Goal: Task Accomplishment & Management: Use online tool/utility

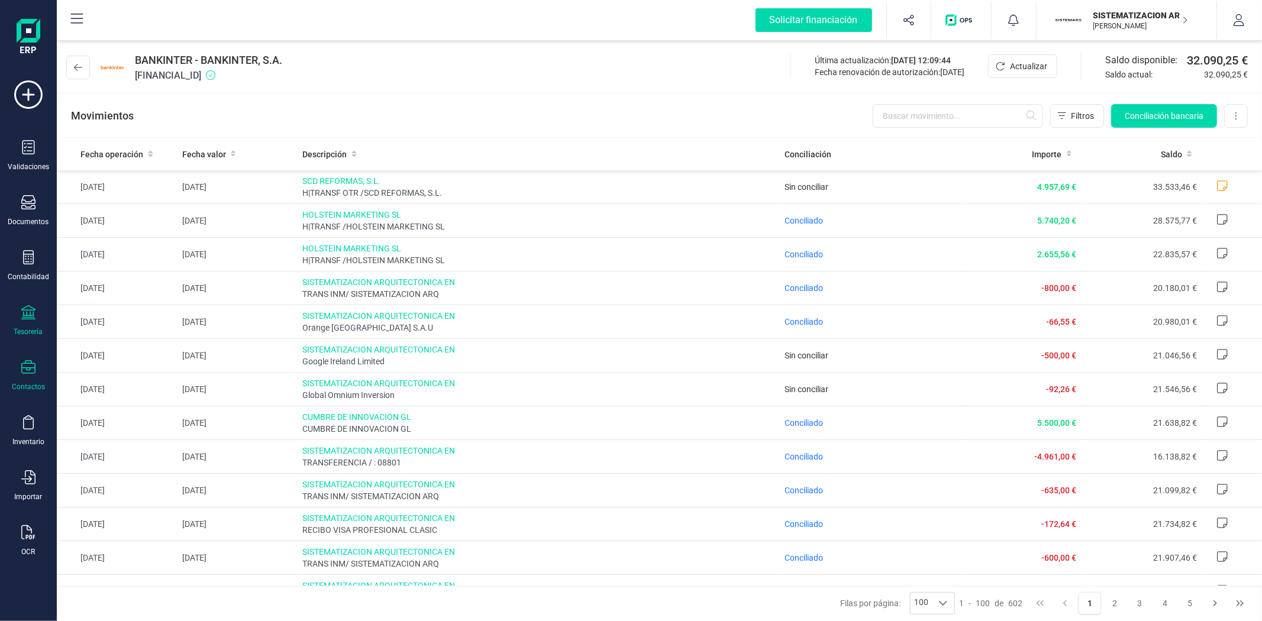
click at [26, 381] on div "Contactos" at bounding box center [28, 375] width 47 height 31
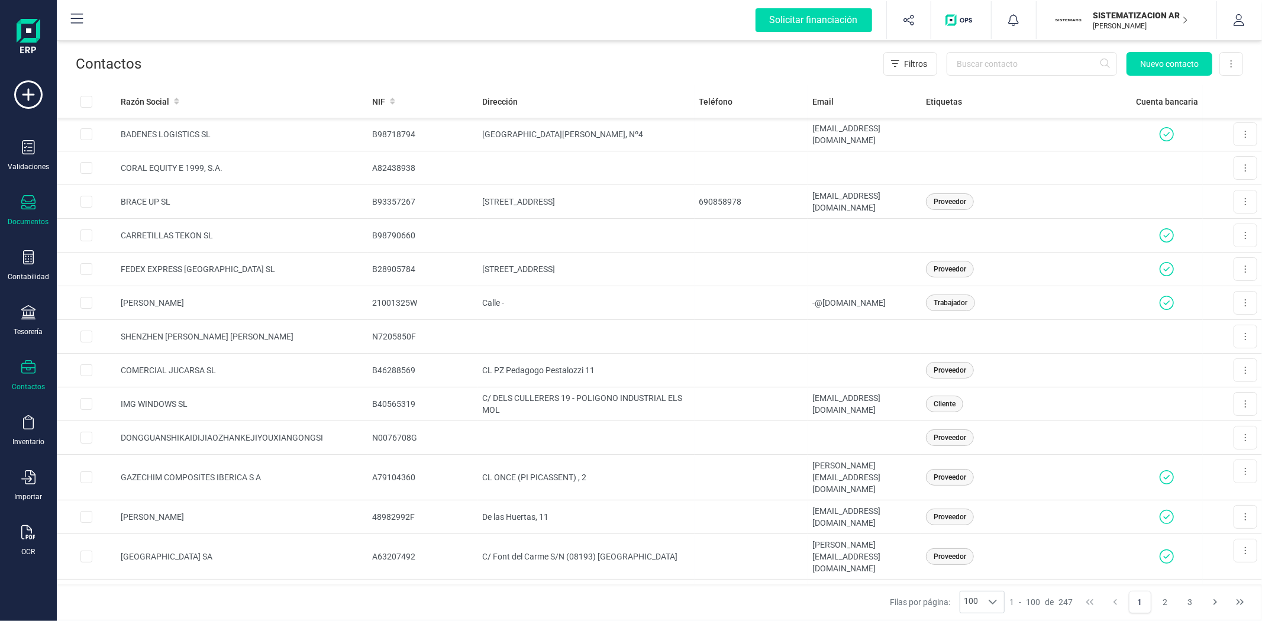
click at [27, 211] on div at bounding box center [28, 203] width 14 height 17
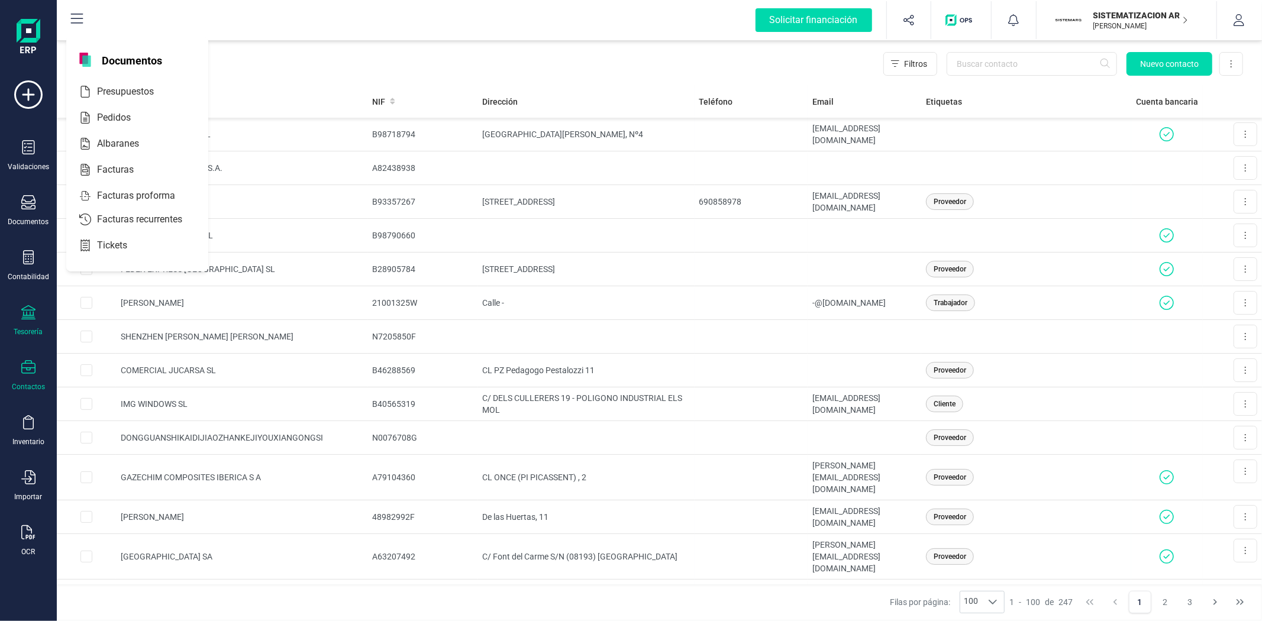
click at [25, 312] on icon at bounding box center [28, 312] width 14 height 14
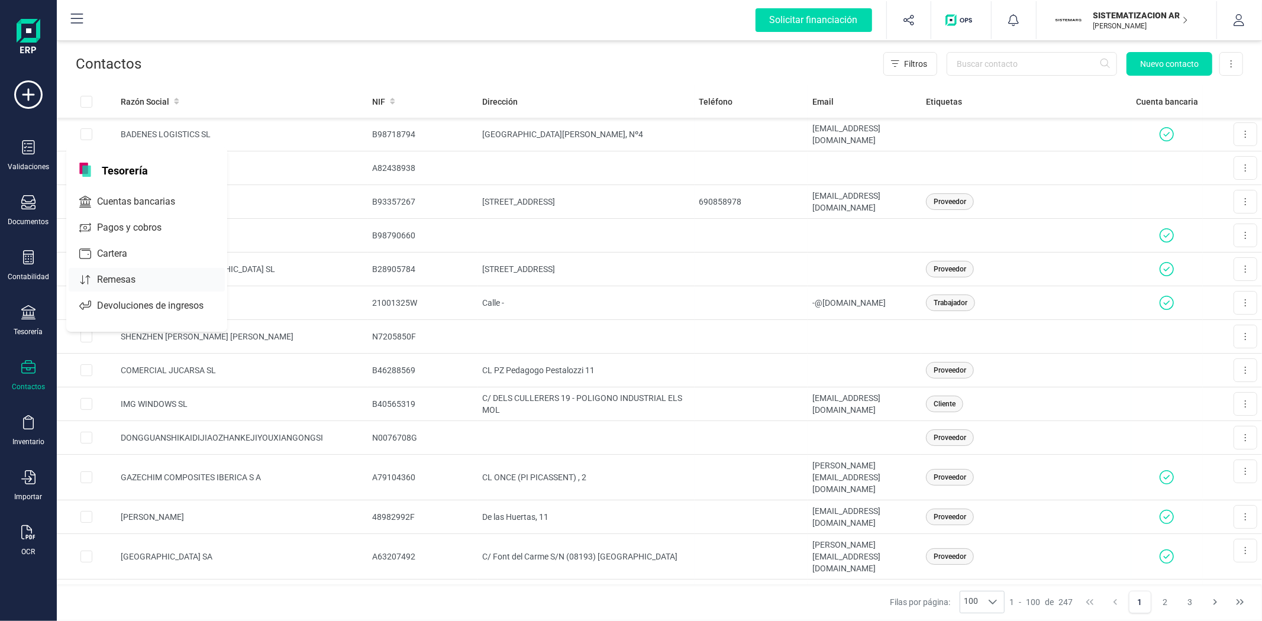
click at [129, 269] on div "Remesas" at bounding box center [147, 280] width 156 height 24
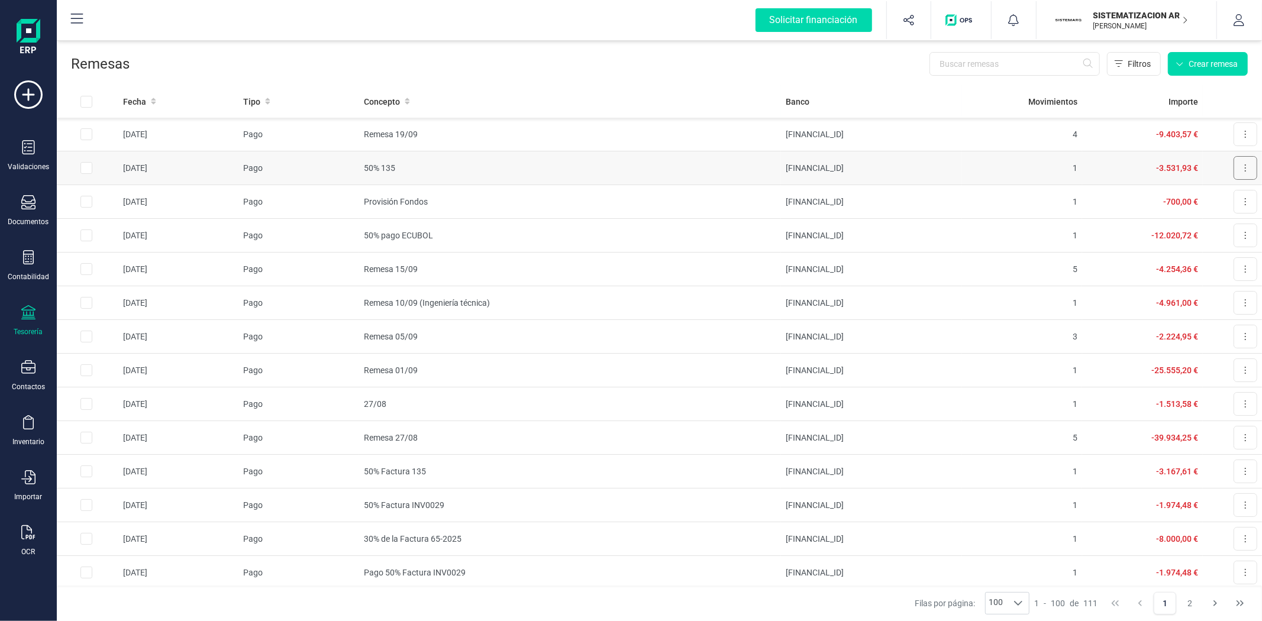
click at [1234, 168] on button at bounding box center [1246, 168] width 24 height 24
click at [85, 166] on input "Row Selected 104e10d0-ee4a-473b-8bfc-05c4b4236bdd" at bounding box center [86, 168] width 12 height 12
checkbox input "true"
click at [80, 163] on div "Row Selected 104e10d0-ee4a-473b-8bfc-05c4b4236bdd" at bounding box center [86, 168] width 12 height 12
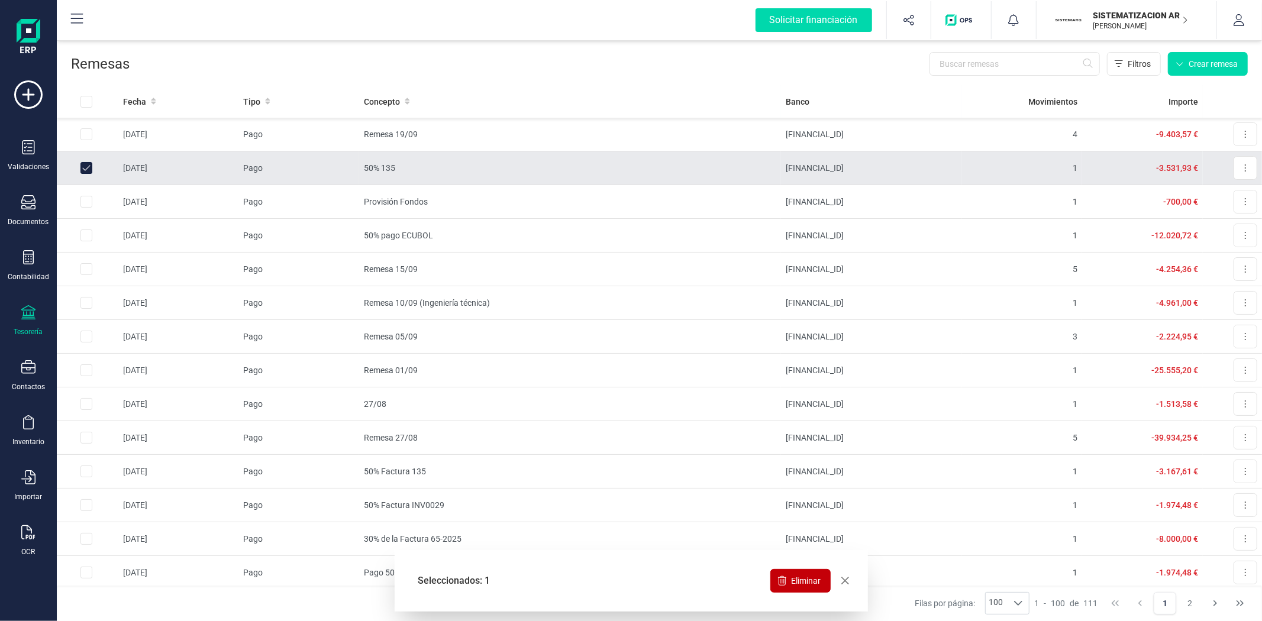
click at [811, 576] on span "Eliminar" at bounding box center [806, 581] width 30 height 12
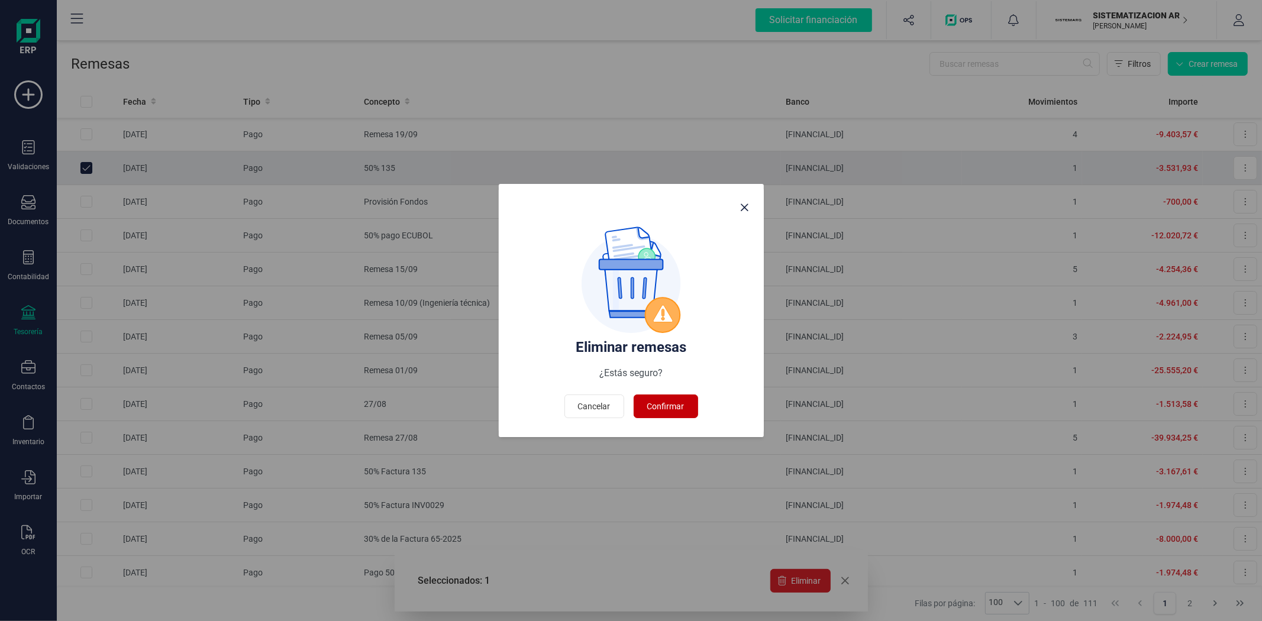
click at [672, 412] on span "Confirmar" at bounding box center [665, 407] width 37 height 12
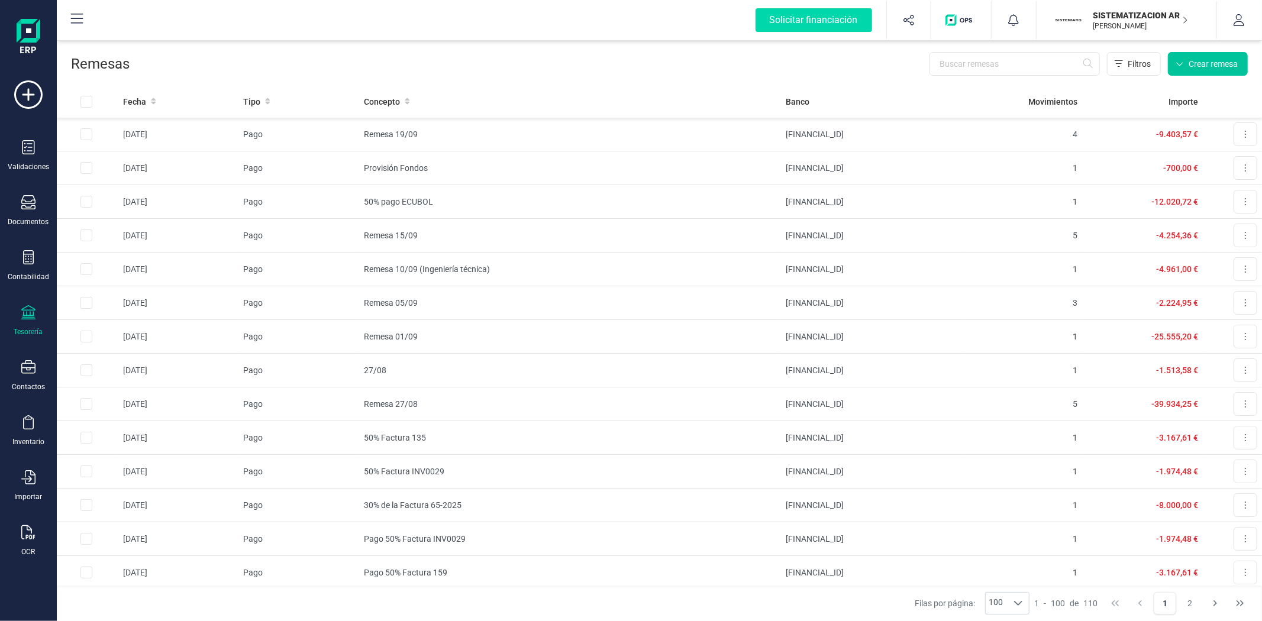
click at [1184, 60] on button "Crear remesa" at bounding box center [1208, 64] width 80 height 24
click at [1172, 96] on span "Remesas de pago" at bounding box center [1193, 92] width 75 height 14
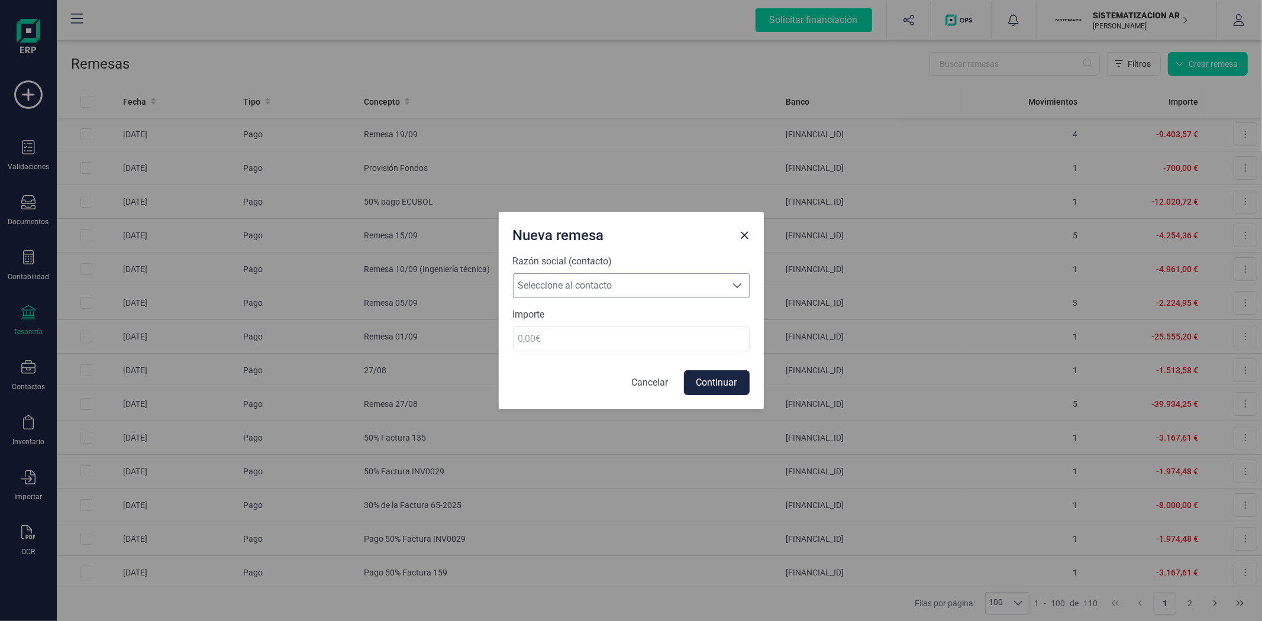
click at [730, 279] on div at bounding box center [738, 286] width 22 height 24
click at [625, 283] on span "Seleccione al contacto" at bounding box center [620, 286] width 213 height 24
click at [620, 278] on span "Seleccione al contacto" at bounding box center [620, 286] width 213 height 24
click at [617, 288] on span "Seleccione al contacto" at bounding box center [620, 286] width 213 height 24
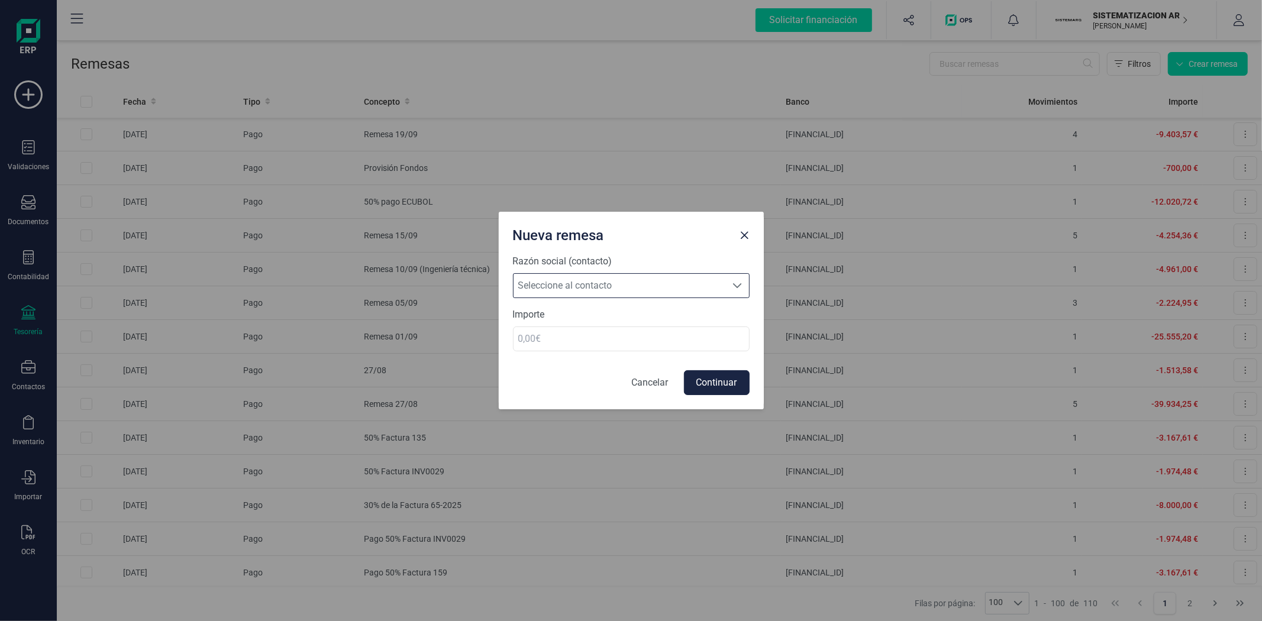
click at [737, 282] on span at bounding box center [737, 285] width 9 height 9
click at [637, 288] on span "Seleccione al contacto" at bounding box center [620, 286] width 213 height 24
click at [730, 286] on div at bounding box center [738, 286] width 22 height 24
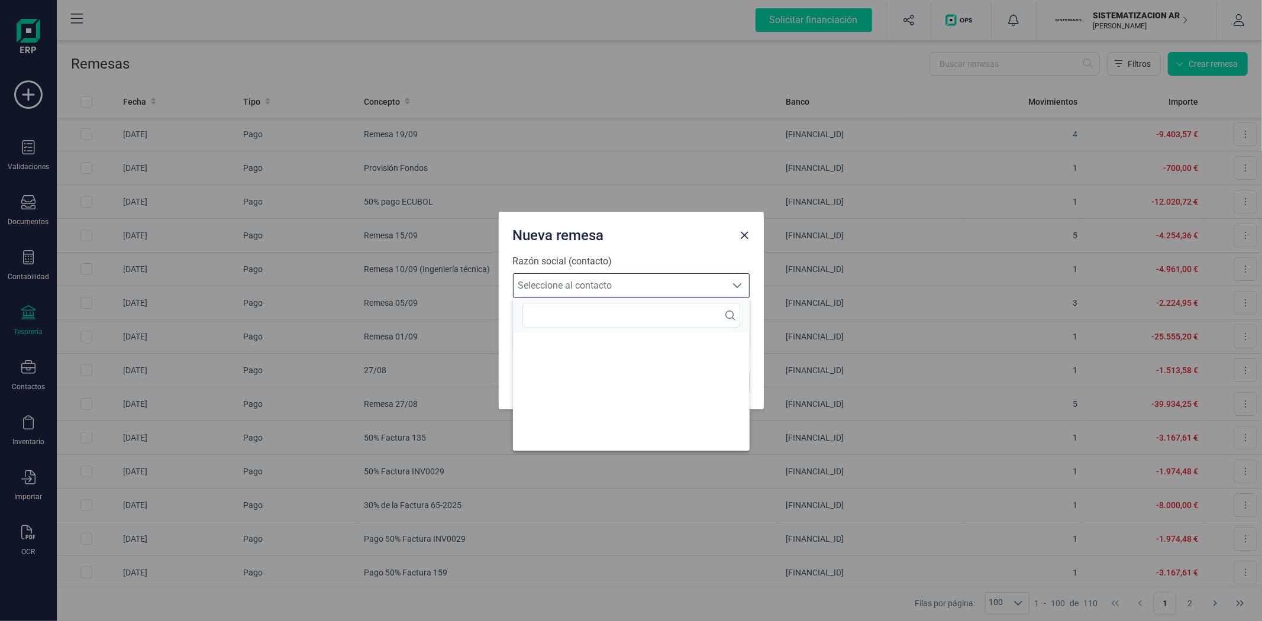
click at [740, 285] on span at bounding box center [737, 285] width 9 height 9
click at [737, 286] on span at bounding box center [737, 285] width 9 height 9
click at [638, 314] on input "text" at bounding box center [632, 315] width 218 height 25
type input "ino"
click at [644, 350] on li "[PERSON_NAME]" at bounding box center [631, 349] width 237 height 24
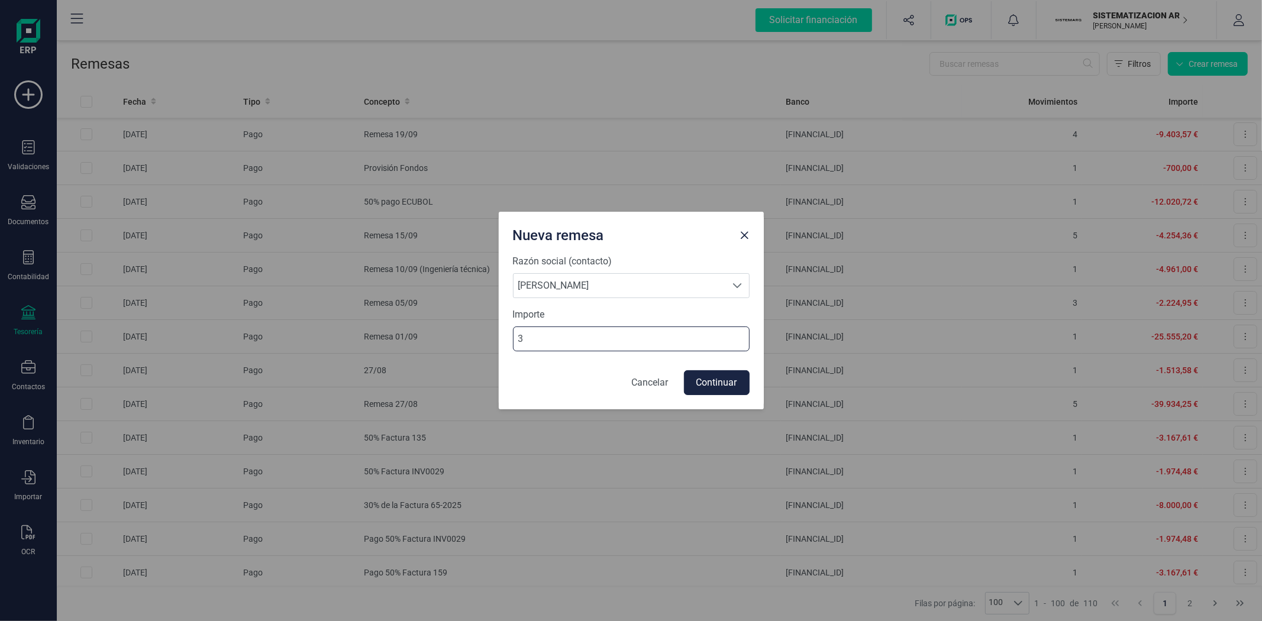
click at [537, 340] on input "3" at bounding box center [631, 339] width 237 height 25
click at [551, 335] on input "3531" at bounding box center [631, 339] width 237 height 25
type input "3531.93"
click at [734, 387] on button "Continuar" at bounding box center [717, 382] width 66 height 25
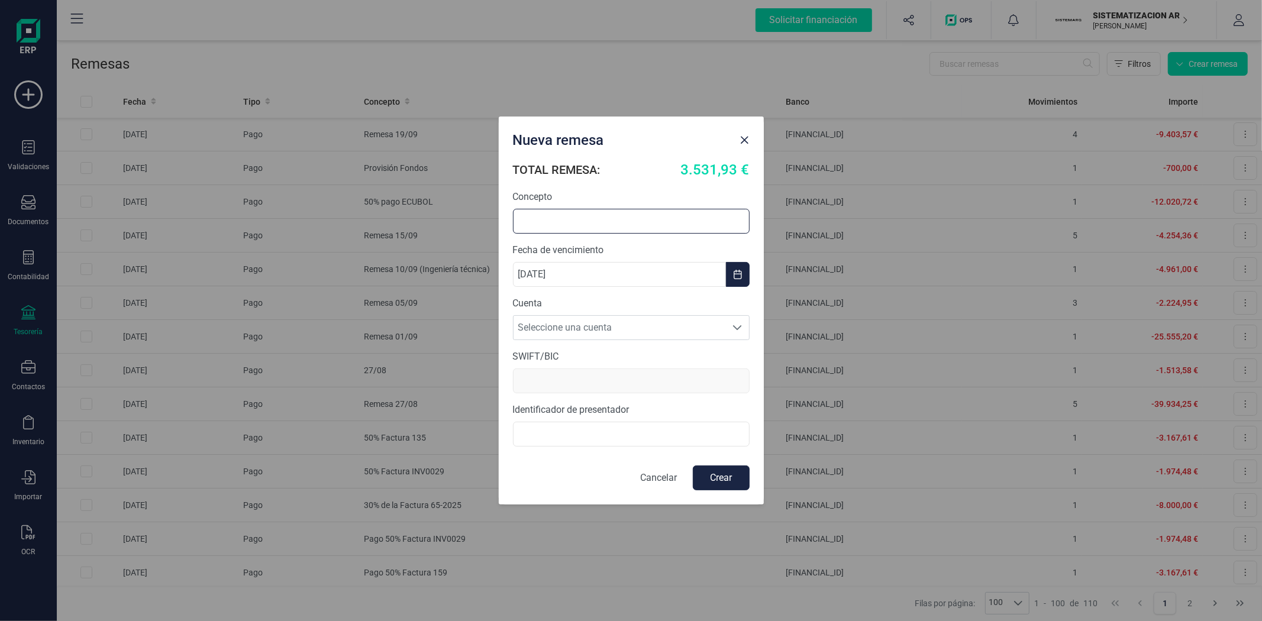
click at [537, 214] on input "text" at bounding box center [631, 221] width 237 height 25
type input "Pago 50% Factura 135"
click at [650, 334] on span "Seleccione una cuenta" at bounding box center [620, 328] width 213 height 24
click at [651, 350] on li "[FINANCIAL_ID]" at bounding box center [631, 357] width 237 height 24
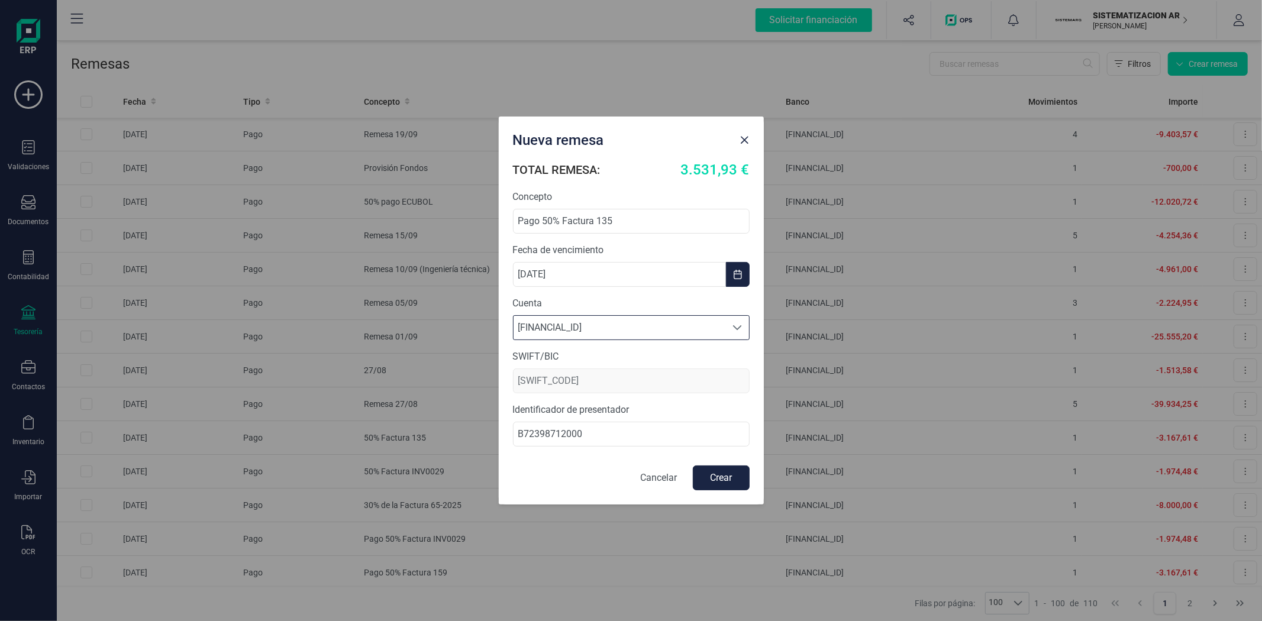
type input "[SWIFT_CODE]"
type input "B72398712000"
click at [713, 480] on button "Crear" at bounding box center [721, 478] width 57 height 25
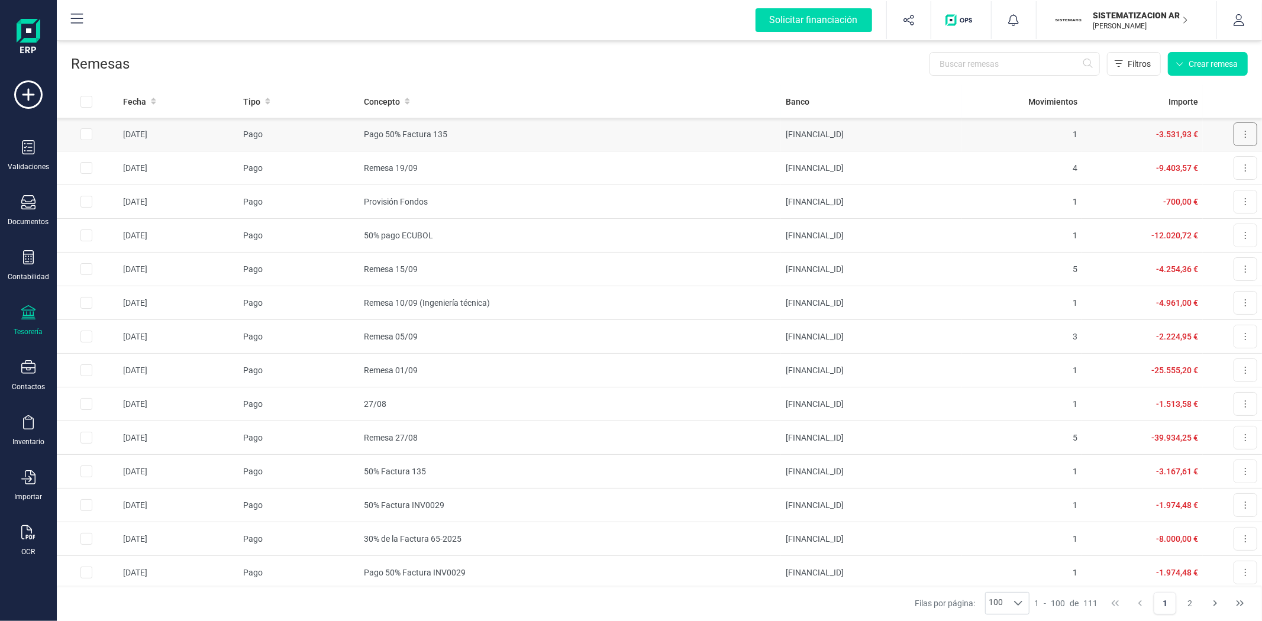
click at [1237, 133] on button at bounding box center [1246, 134] width 24 height 24
click at [1199, 165] on span "Descargar documento" at bounding box center [1207, 163] width 82 height 12
drag, startPoint x: 1199, startPoint y: 165, endPoint x: 992, endPoint y: 131, distance: 210.3
click at [1234, 132] on button at bounding box center [1246, 134] width 24 height 24
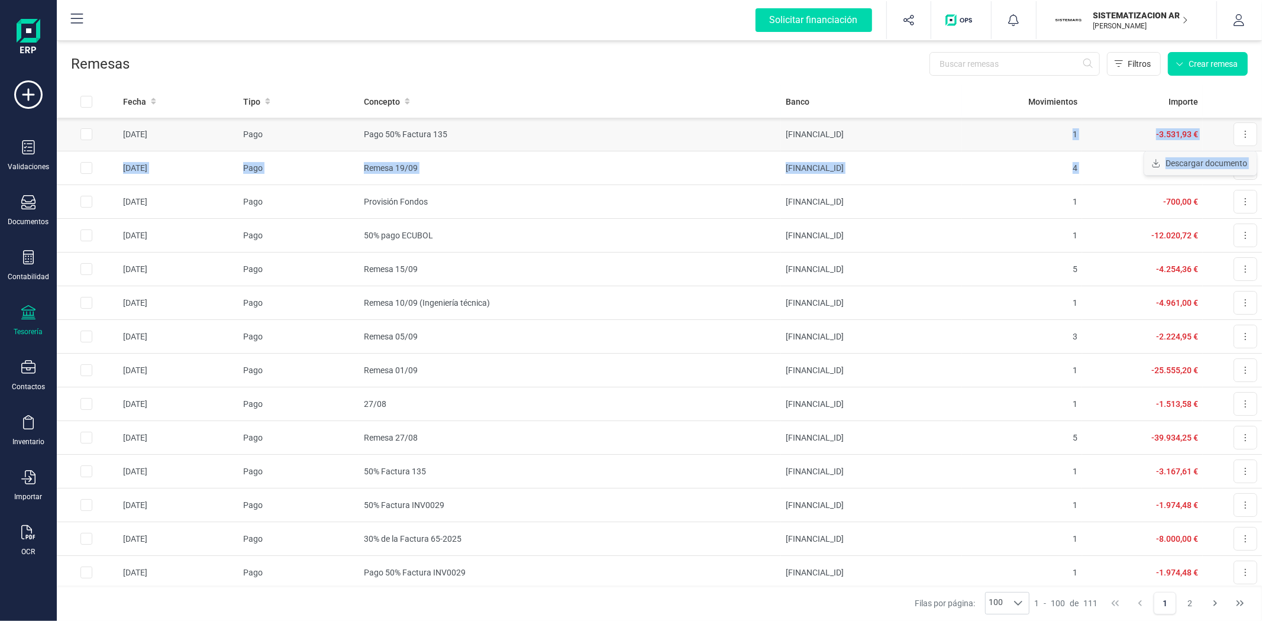
click at [1152, 162] on icon "Descargar documento" at bounding box center [1156, 163] width 9 height 8
click at [856, 76] on div "Remesas Filtros Crear remesa" at bounding box center [659, 61] width 1205 height 47
click at [1238, 133] on button at bounding box center [1246, 134] width 24 height 24
click at [1202, 162] on span "Descargar documento" at bounding box center [1207, 163] width 82 height 12
click at [1234, 132] on button at bounding box center [1246, 134] width 24 height 24
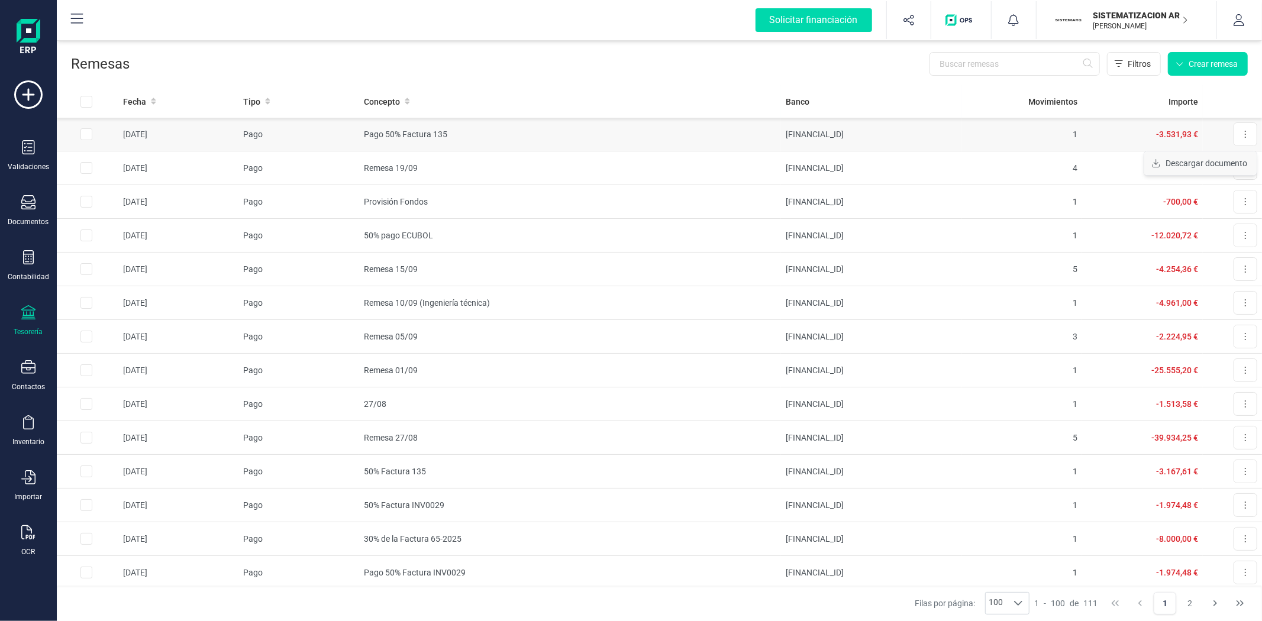
click at [1182, 157] on span "Descargar documento" at bounding box center [1207, 163] width 82 height 12
click at [21, 363] on icon at bounding box center [28, 367] width 14 height 14
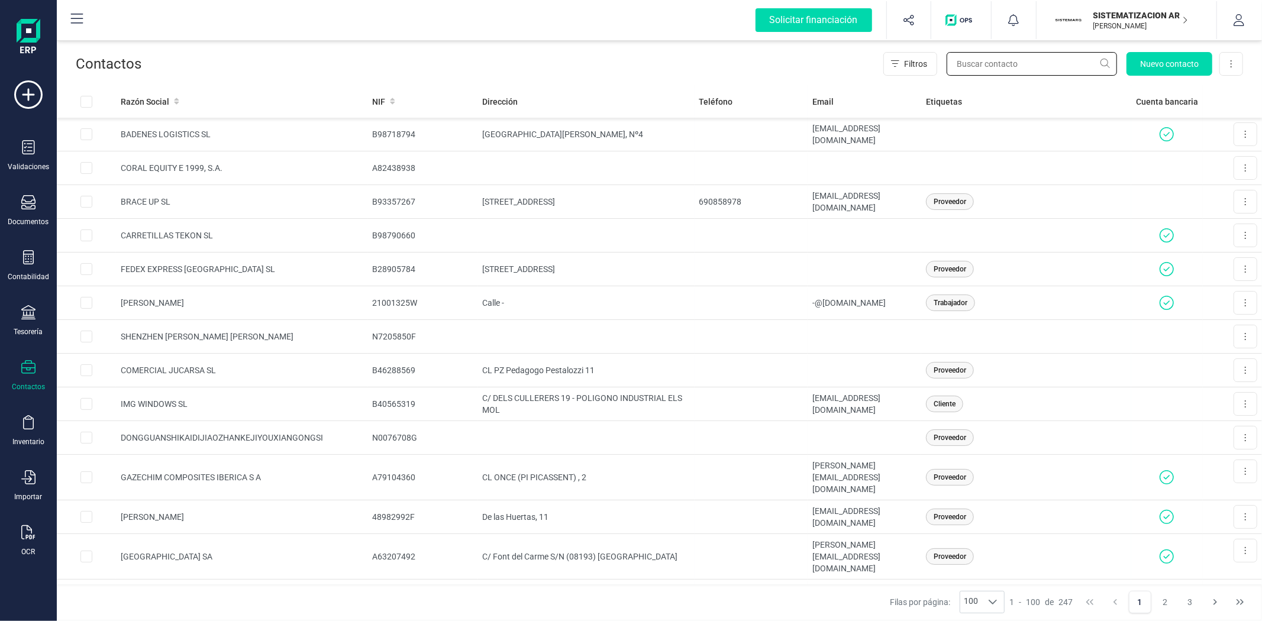
click at [987, 66] on input "text" at bounding box center [1032, 64] width 170 height 24
type input "ino"
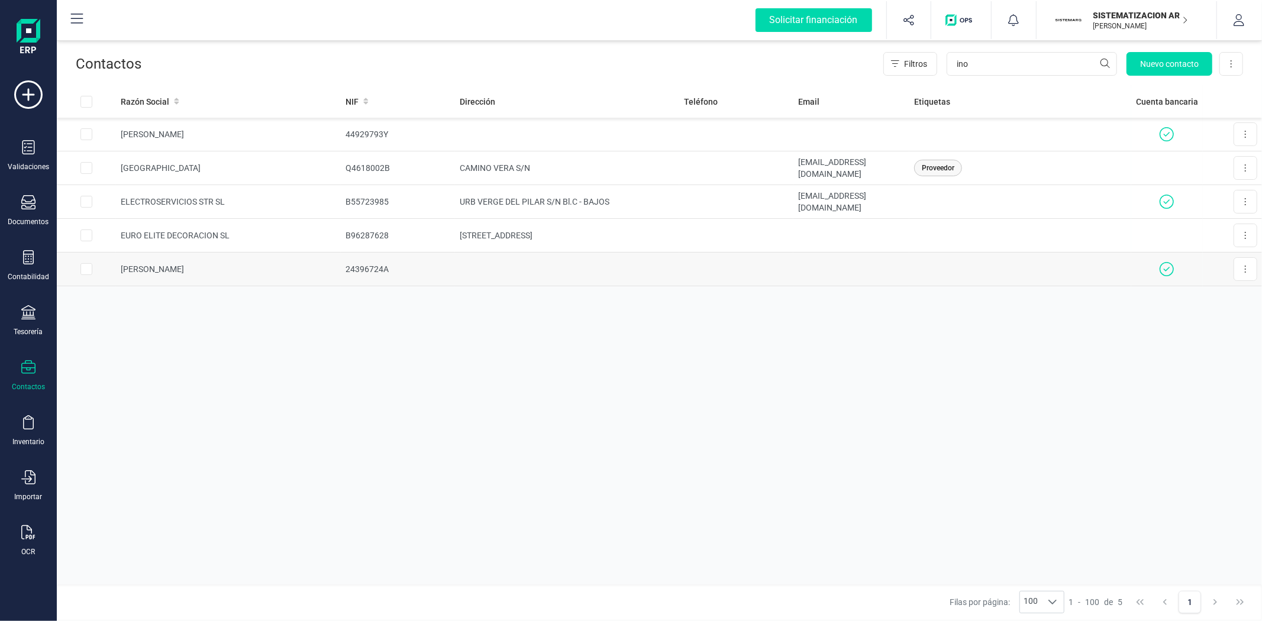
click at [304, 266] on td "[PERSON_NAME]" at bounding box center [228, 270] width 225 height 34
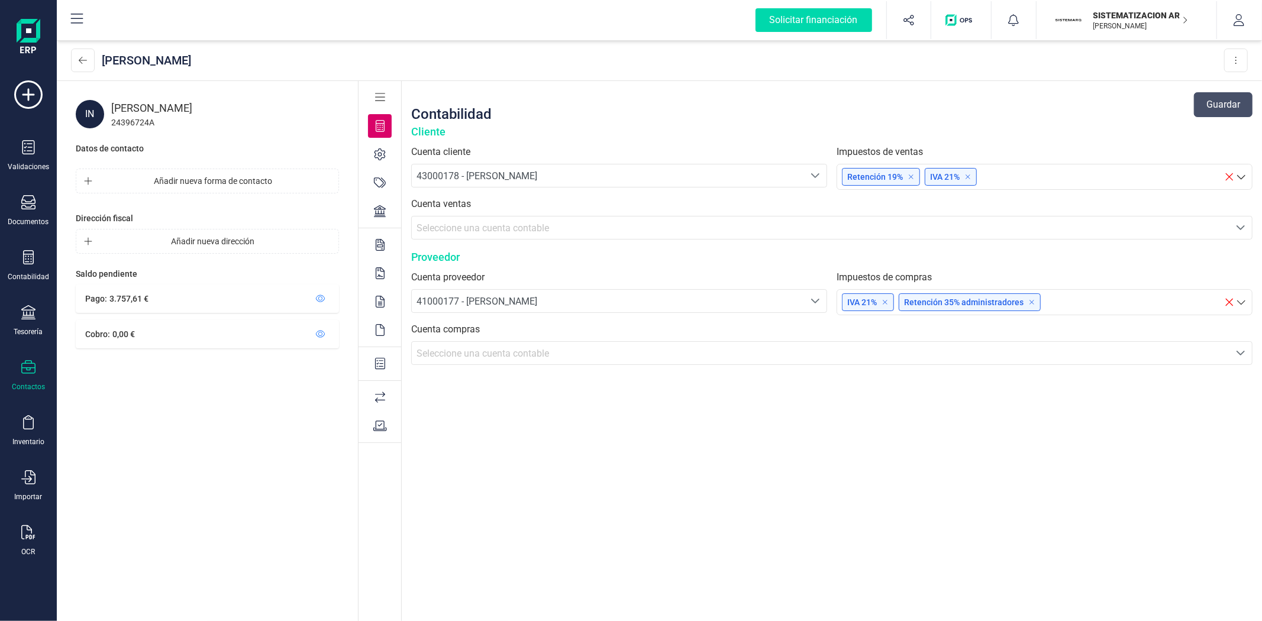
click at [383, 214] on icon at bounding box center [380, 211] width 12 height 12
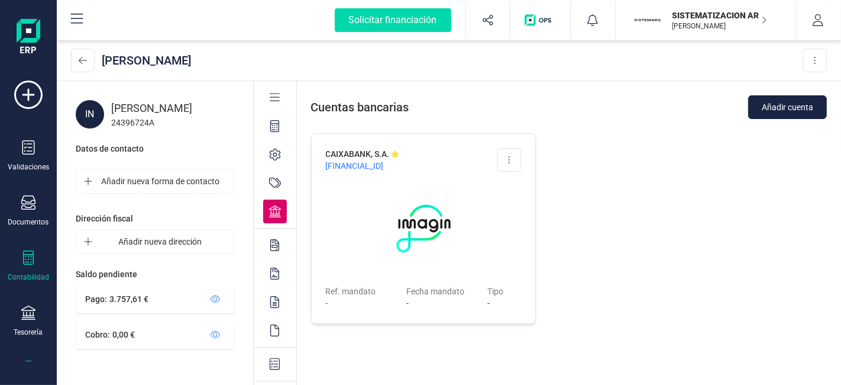
click at [31, 266] on div "Contabilidad" at bounding box center [28, 265] width 47 height 31
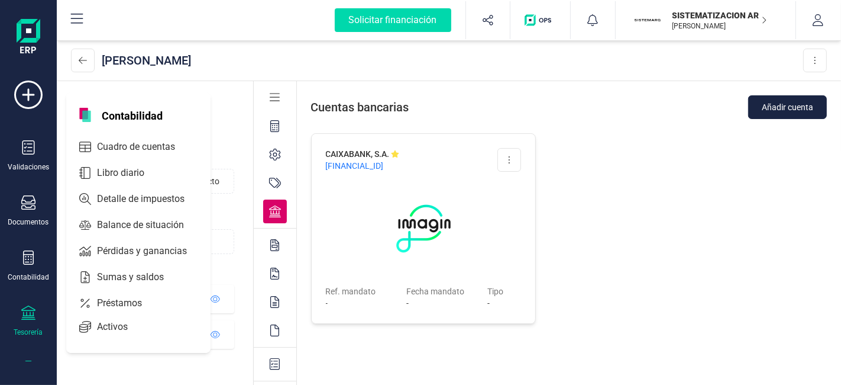
click at [27, 322] on div "Tesorería" at bounding box center [28, 320] width 47 height 31
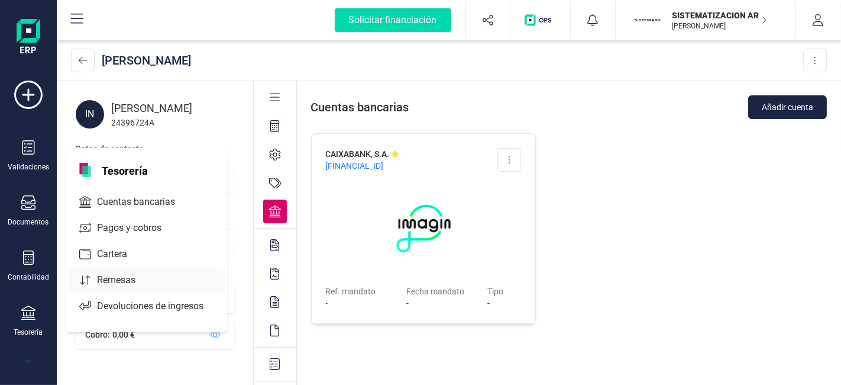
click at [129, 275] on span "Remesas" at bounding box center [124, 280] width 64 height 14
